Goal: Share content

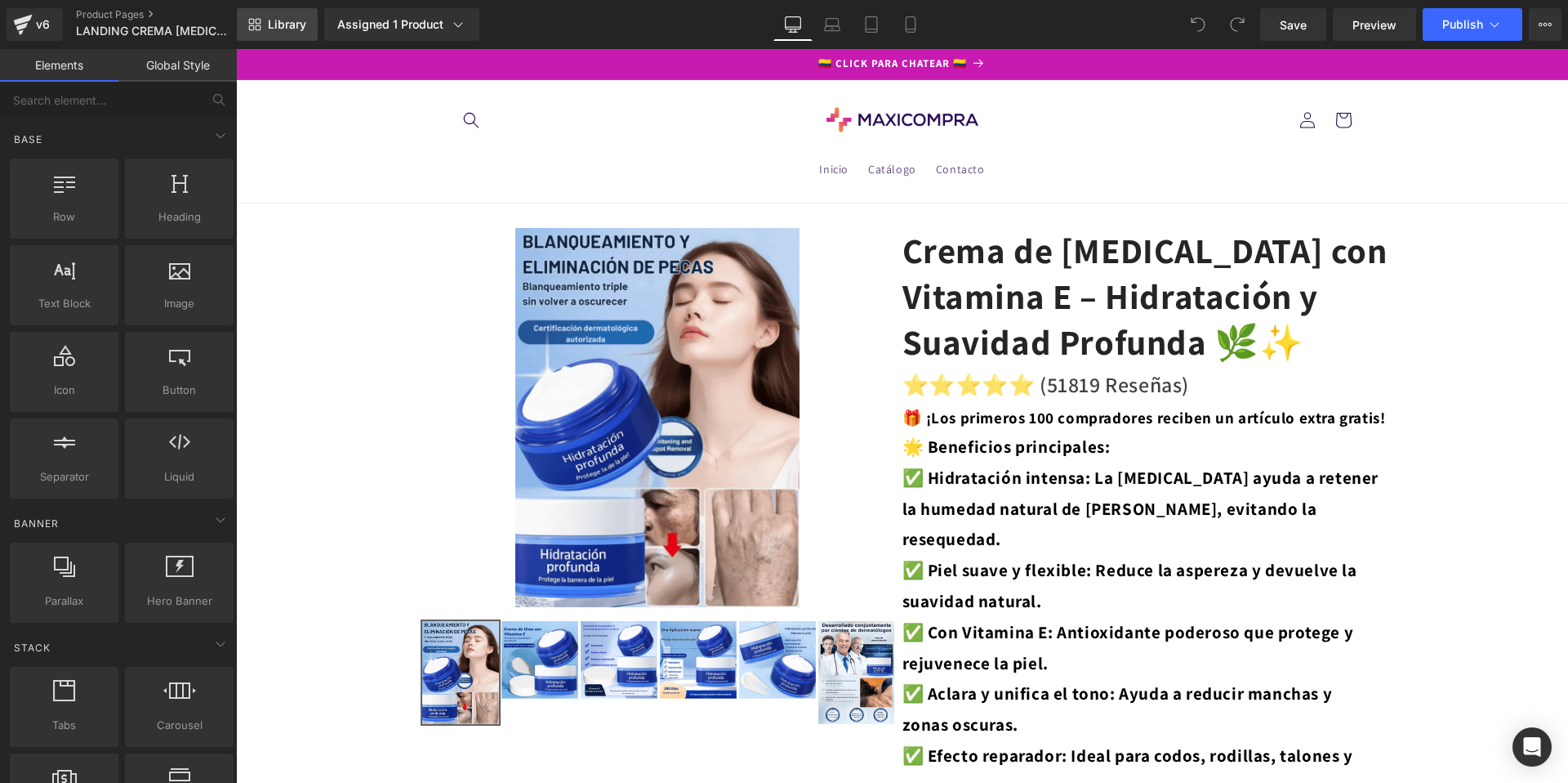
click at [258, 26] on icon at bounding box center [255, 25] width 13 height 13
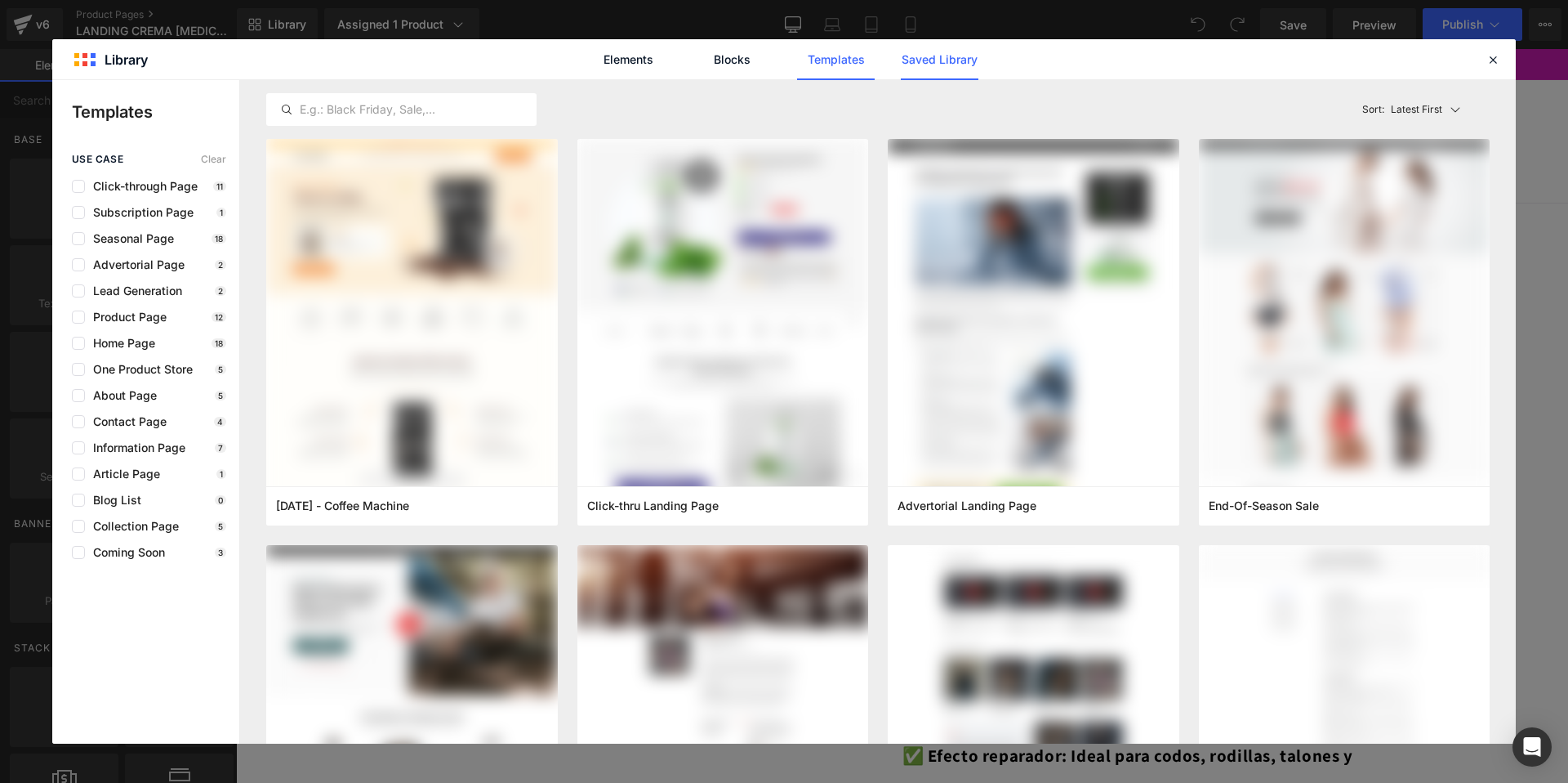
click at [939, 62] on link "Saved Library" at bounding box center [939, 60] width 77 height 40
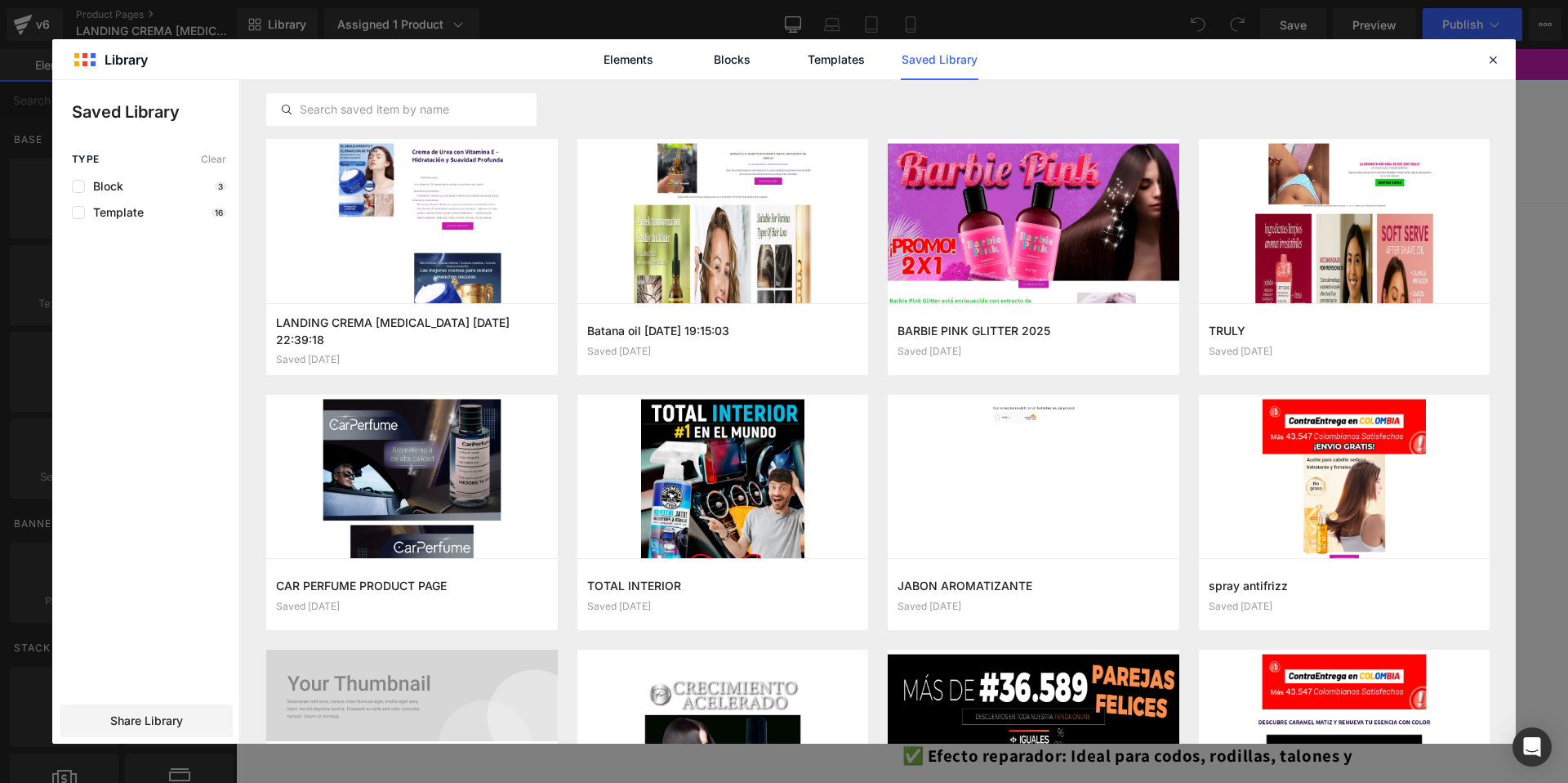
click at [181, 698] on div "Type Clear Block 3 Template 16 Share Library" at bounding box center [145, 448] width 187 height 590
click at [184, 719] on div "Share Library" at bounding box center [146, 720] width 172 height 33
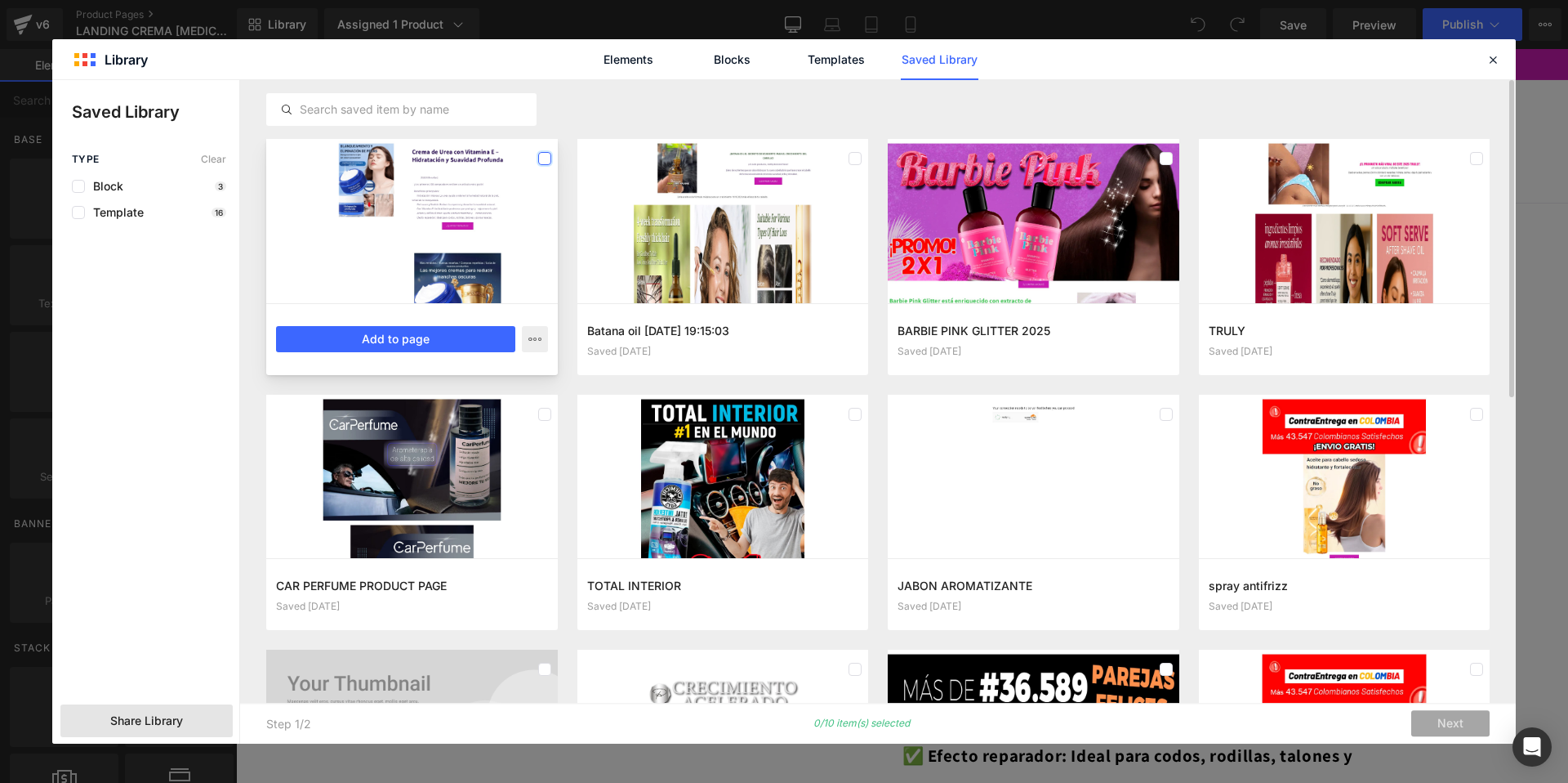
click at [540, 156] on label at bounding box center [544, 158] width 13 height 13
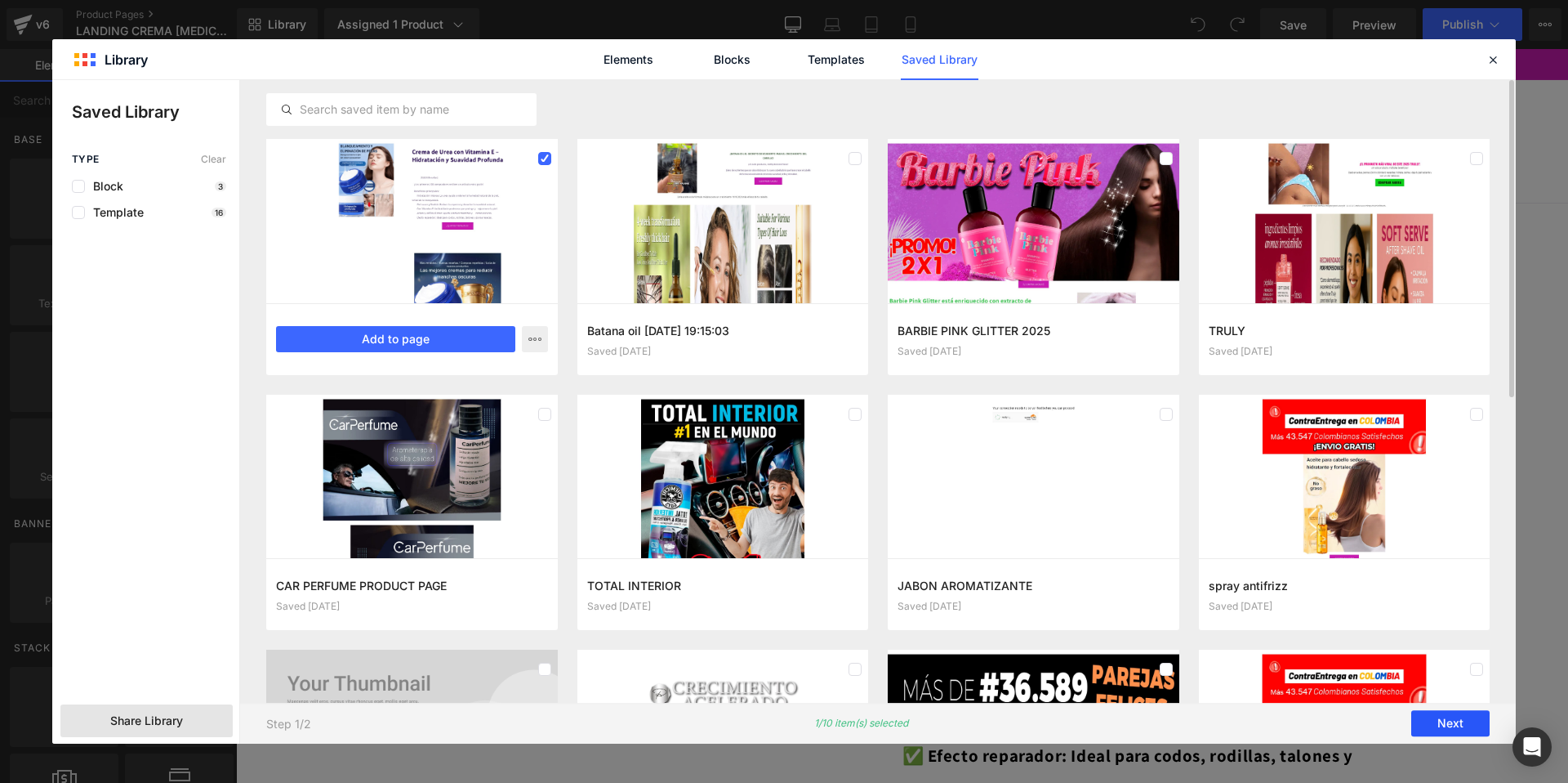
click at [1449, 722] on button "Next" at bounding box center [1449, 724] width 78 height 26
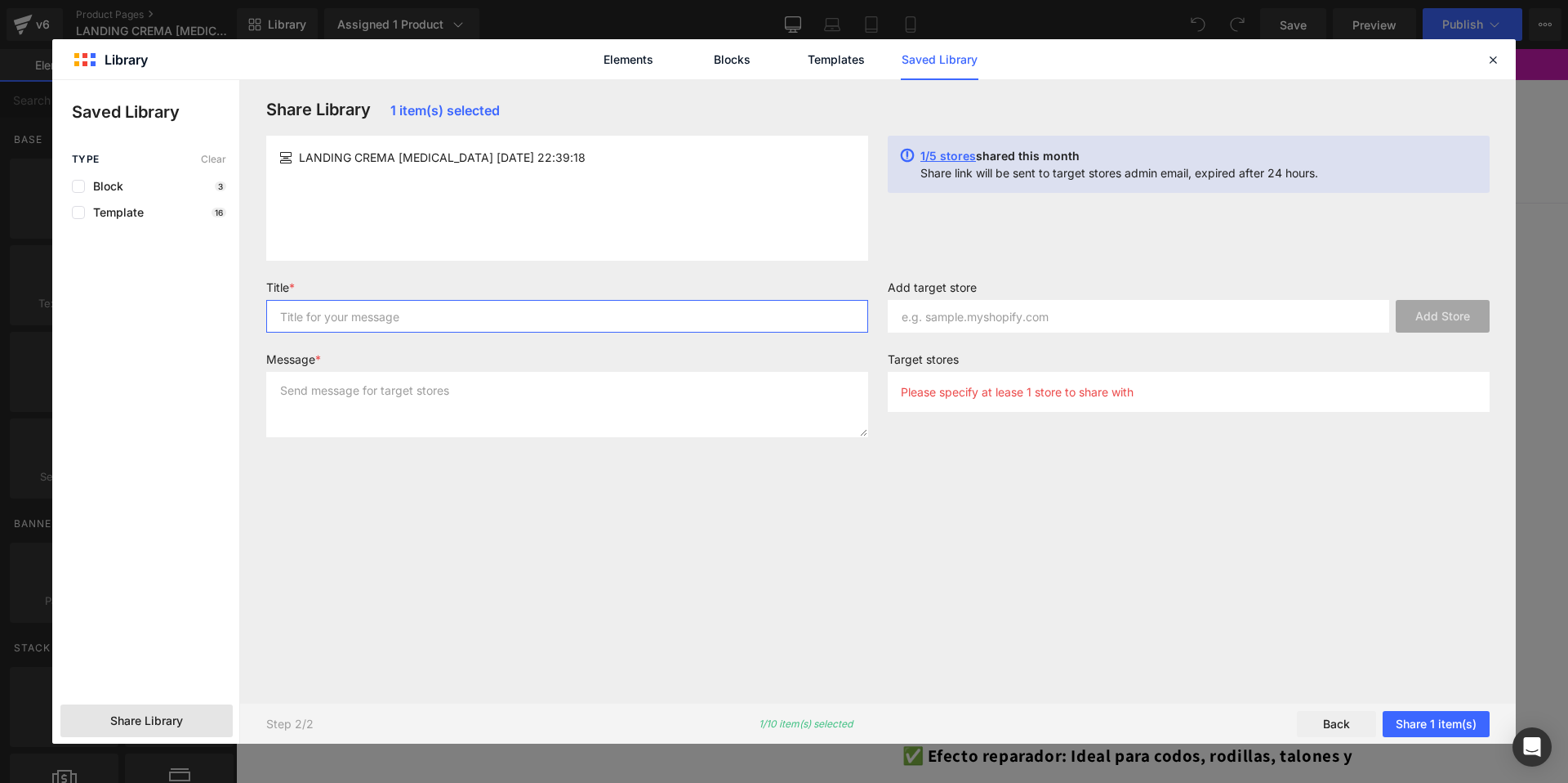
click at [544, 313] on input "text" at bounding box center [567, 317] width 601 height 33
drag, startPoint x: 355, startPoint y: 158, endPoint x: 432, endPoint y: 161, distance: 77.1
click at [432, 161] on span "LANDING CREMA [MEDICAL_DATA] [DATE] 22:39:18" at bounding box center [442, 157] width 287 height 17
copy span "CREMA [MEDICAL_DATA]"
click at [361, 325] on input "text" at bounding box center [567, 317] width 601 height 33
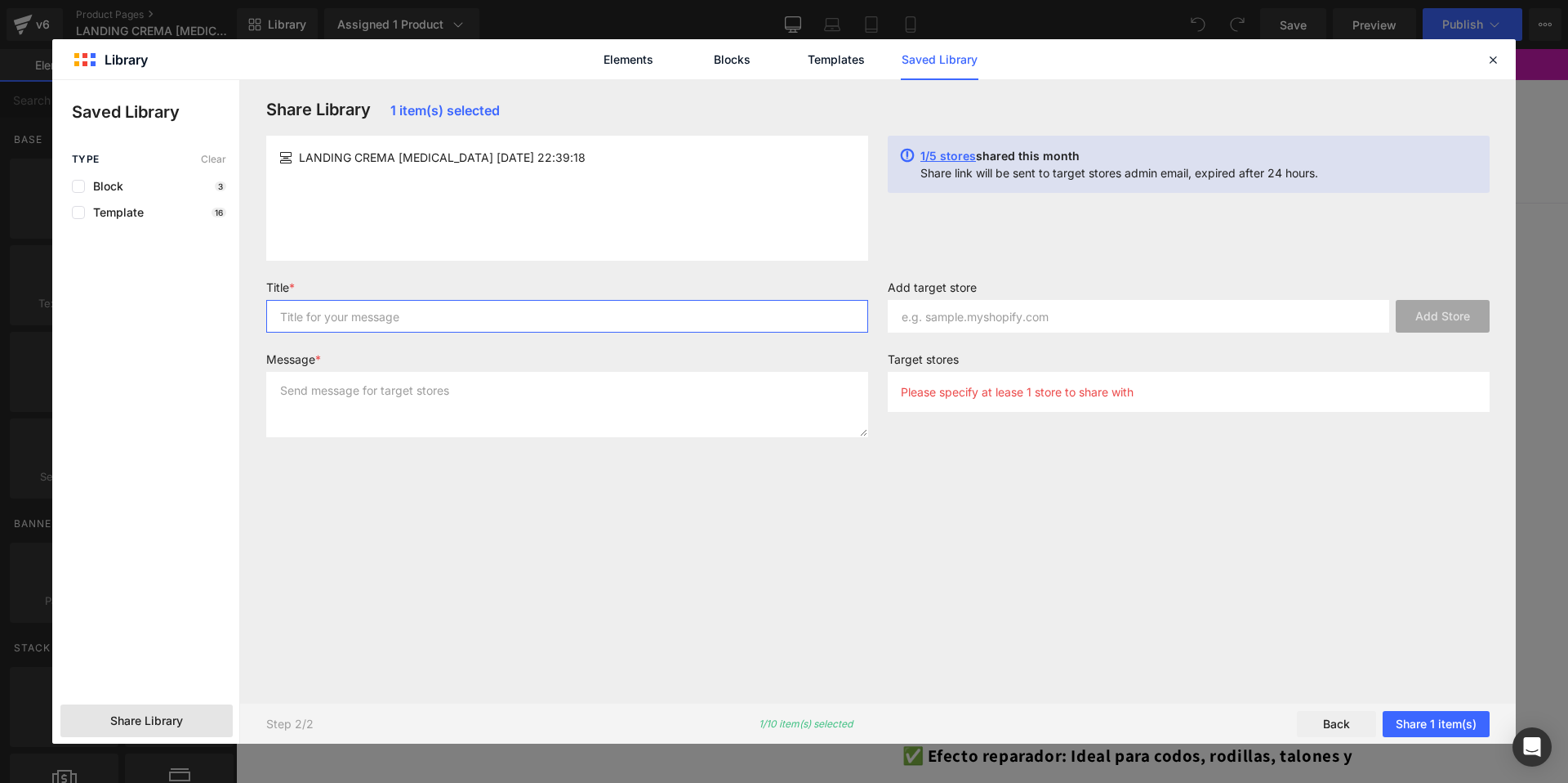
paste input "CREMA [MEDICAL_DATA]"
type input "CREMA [MEDICAL_DATA]"
click at [416, 410] on textarea at bounding box center [567, 404] width 601 height 65
paste textarea "CREMA [MEDICAL_DATA]"
type textarea "CREMA [MEDICAL_DATA]"
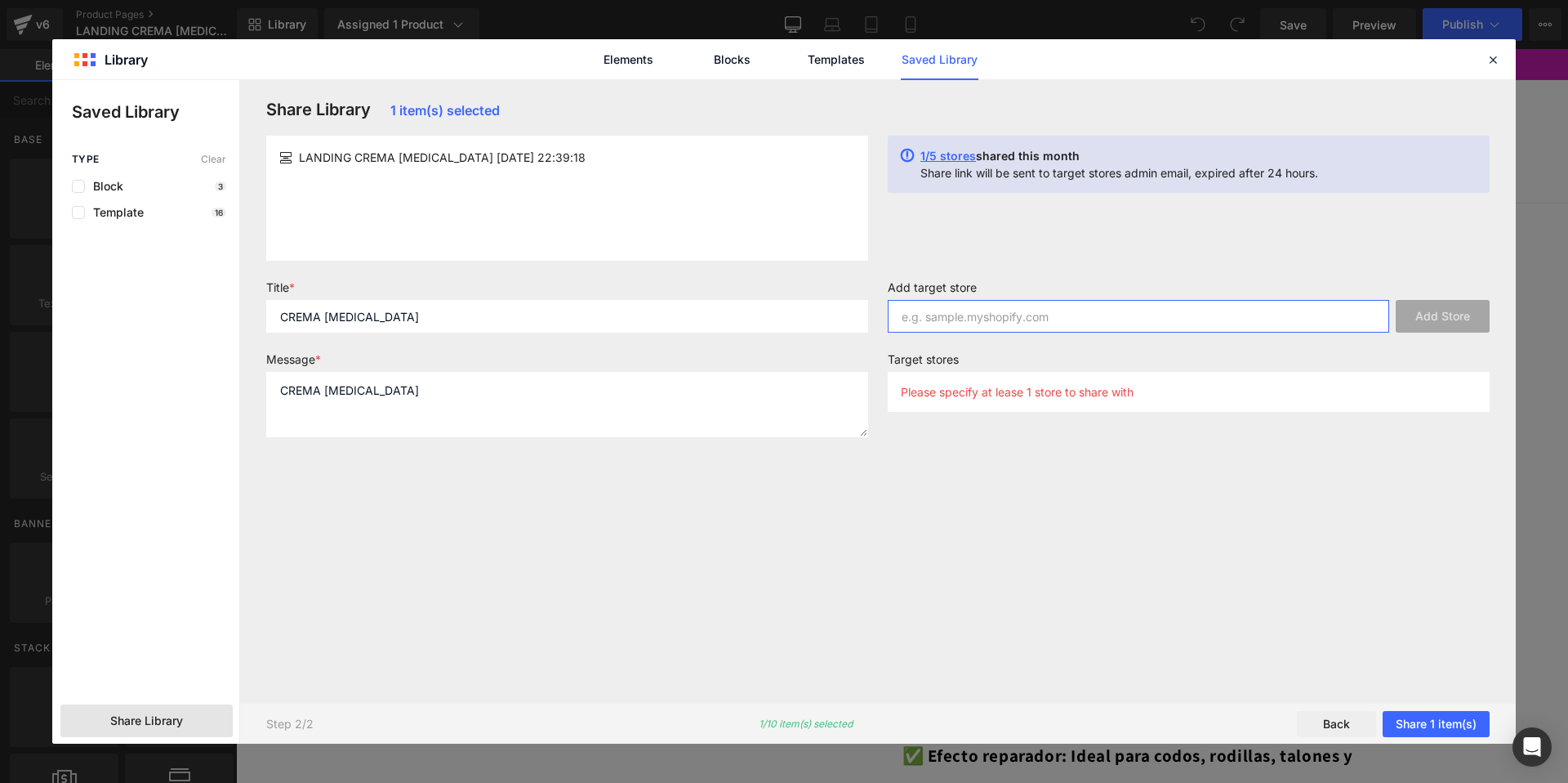
click at [1040, 329] on input "text" at bounding box center [1138, 317] width 501 height 33
paste input "[DOMAIN_NAME]"
type input "[DOMAIN_NAME]"
click at [1425, 317] on button "Add Store" at bounding box center [1443, 317] width 94 height 33
click at [1403, 733] on button "Share 1 item(s)" at bounding box center [1436, 724] width 107 height 26
